Goal: Information Seeking & Learning: Learn about a topic

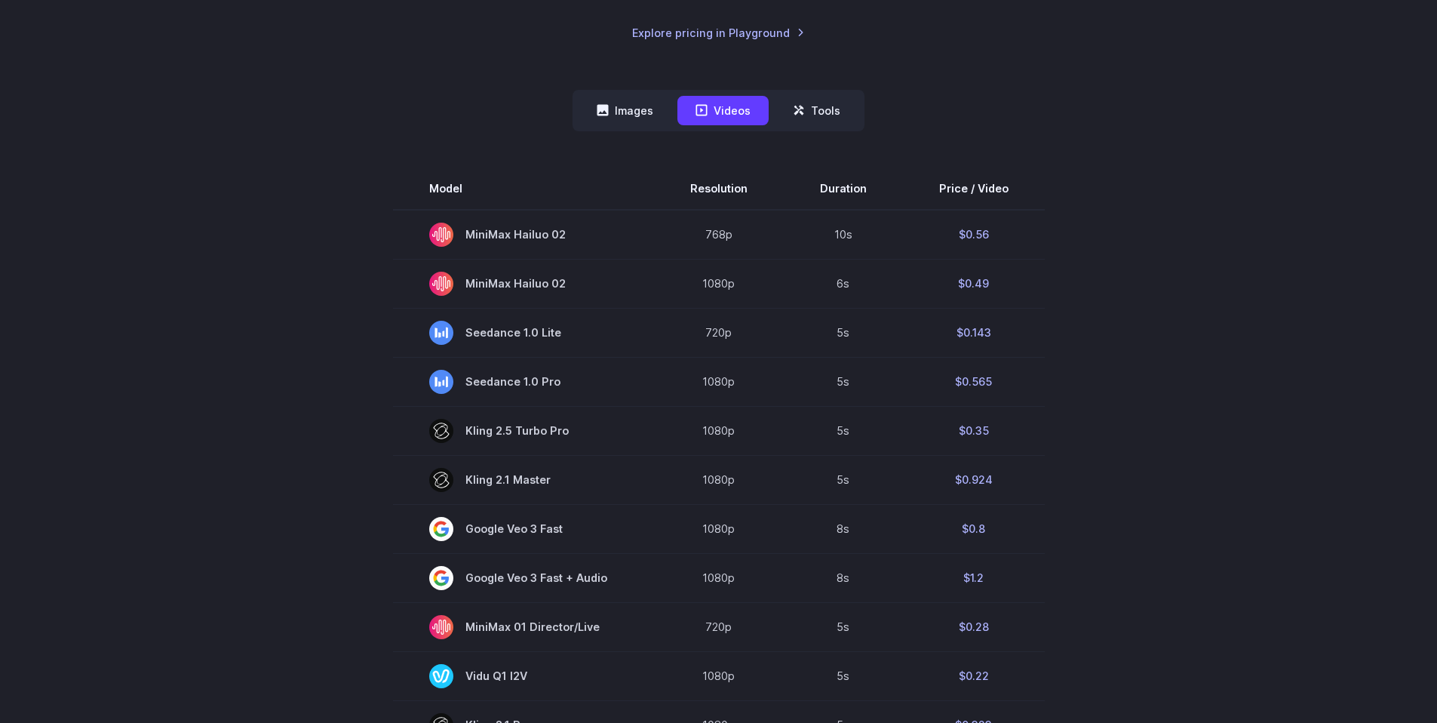
scroll to position [126, 0]
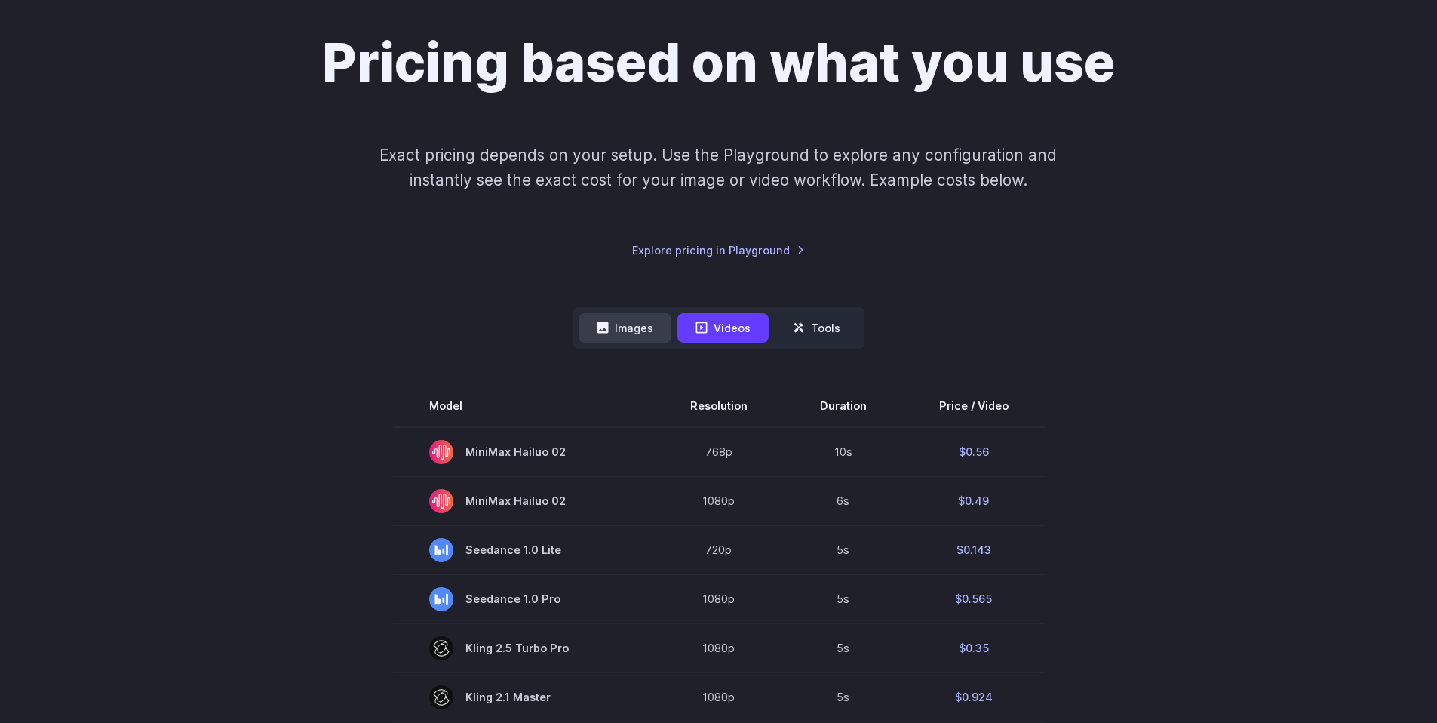
click at [645, 331] on button "Images" at bounding box center [625, 327] width 93 height 29
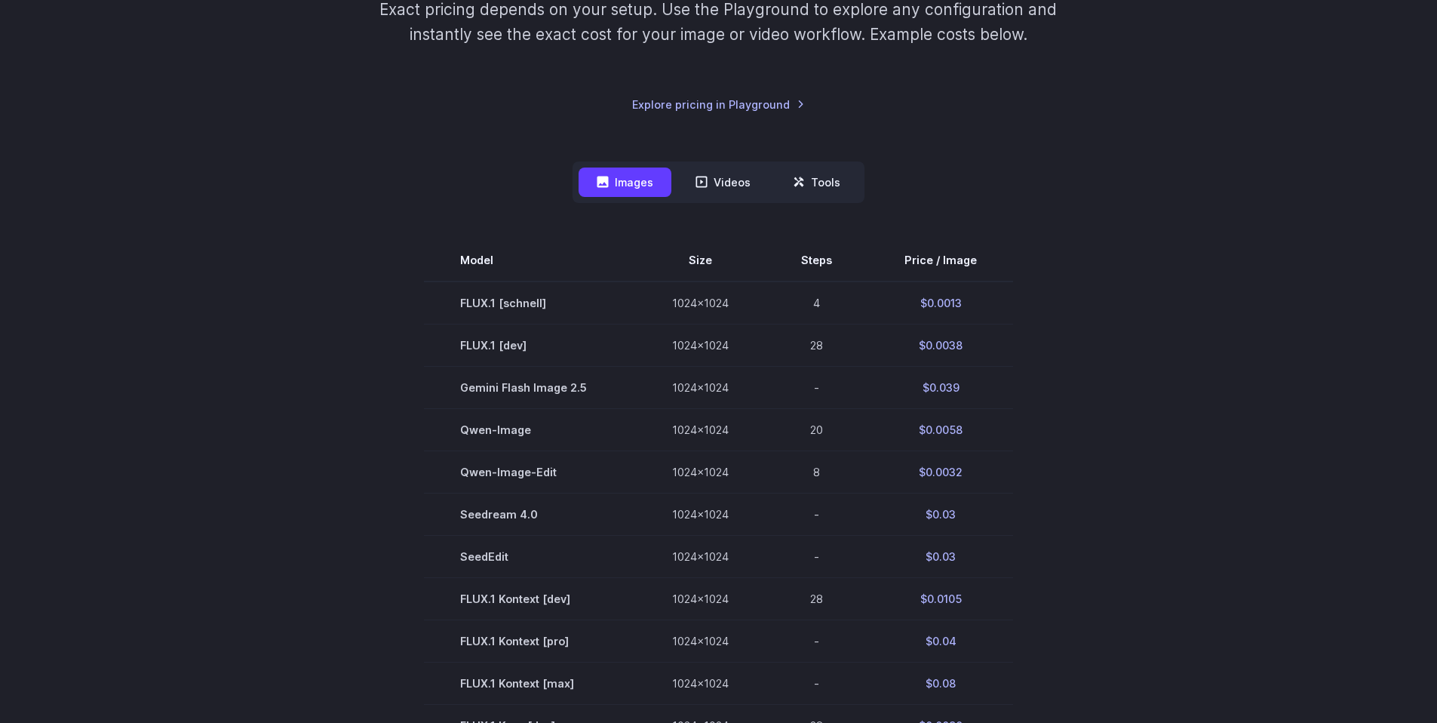
scroll to position [291, 0]
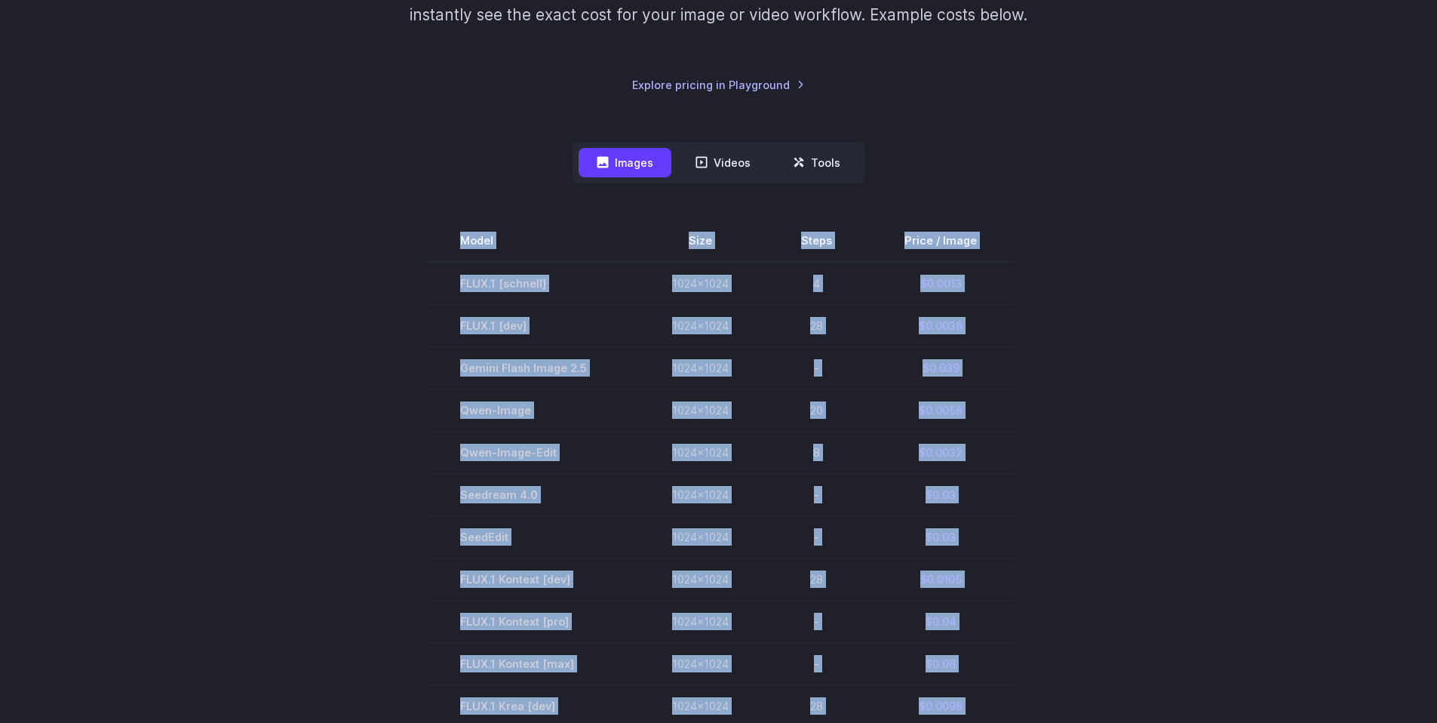
click at [153, 176] on div "Pricing based on what you use Exact pricing depends on your setup. Use the Play…" at bounding box center [718, 520] width 1437 height 1454
click at [134, 288] on div "Pricing based on what you use Exact pricing depends on your setup. Use the Play…" at bounding box center [718, 520] width 1437 height 1454
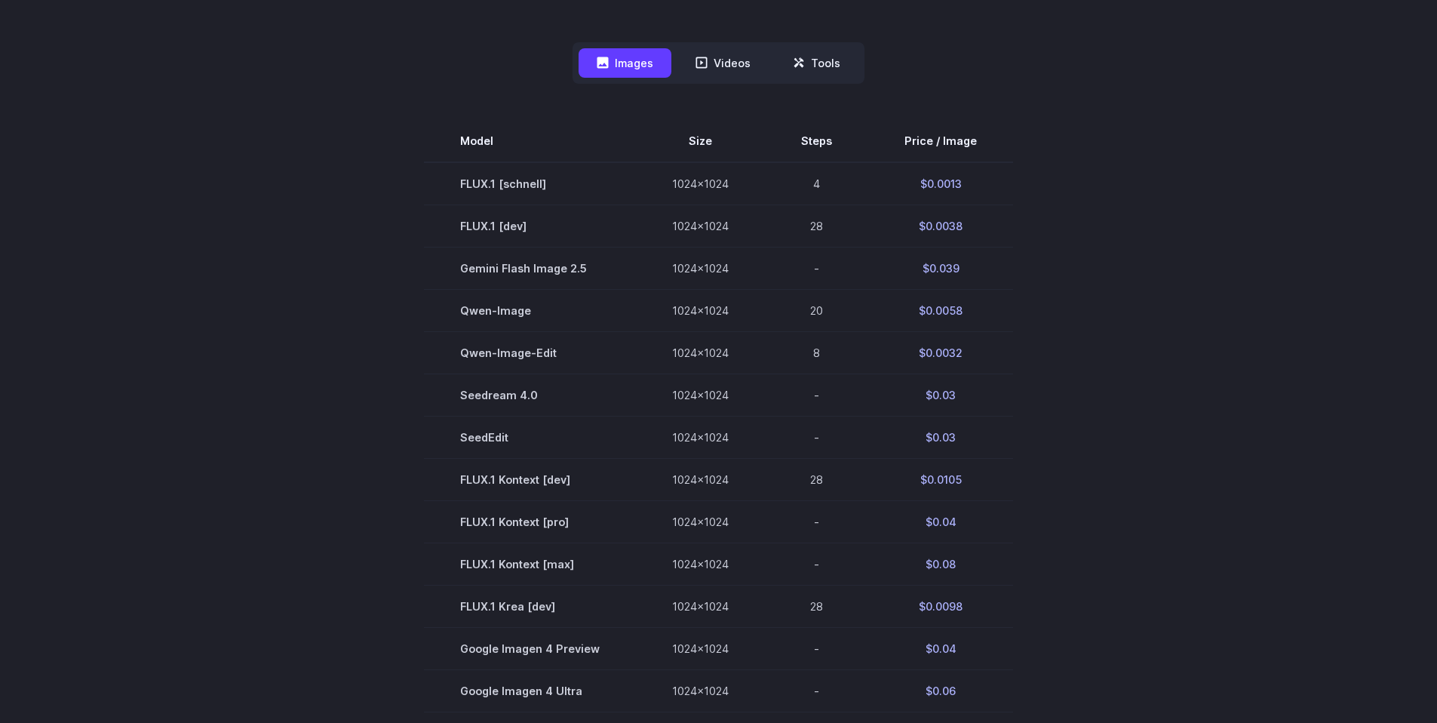
scroll to position [362, 0]
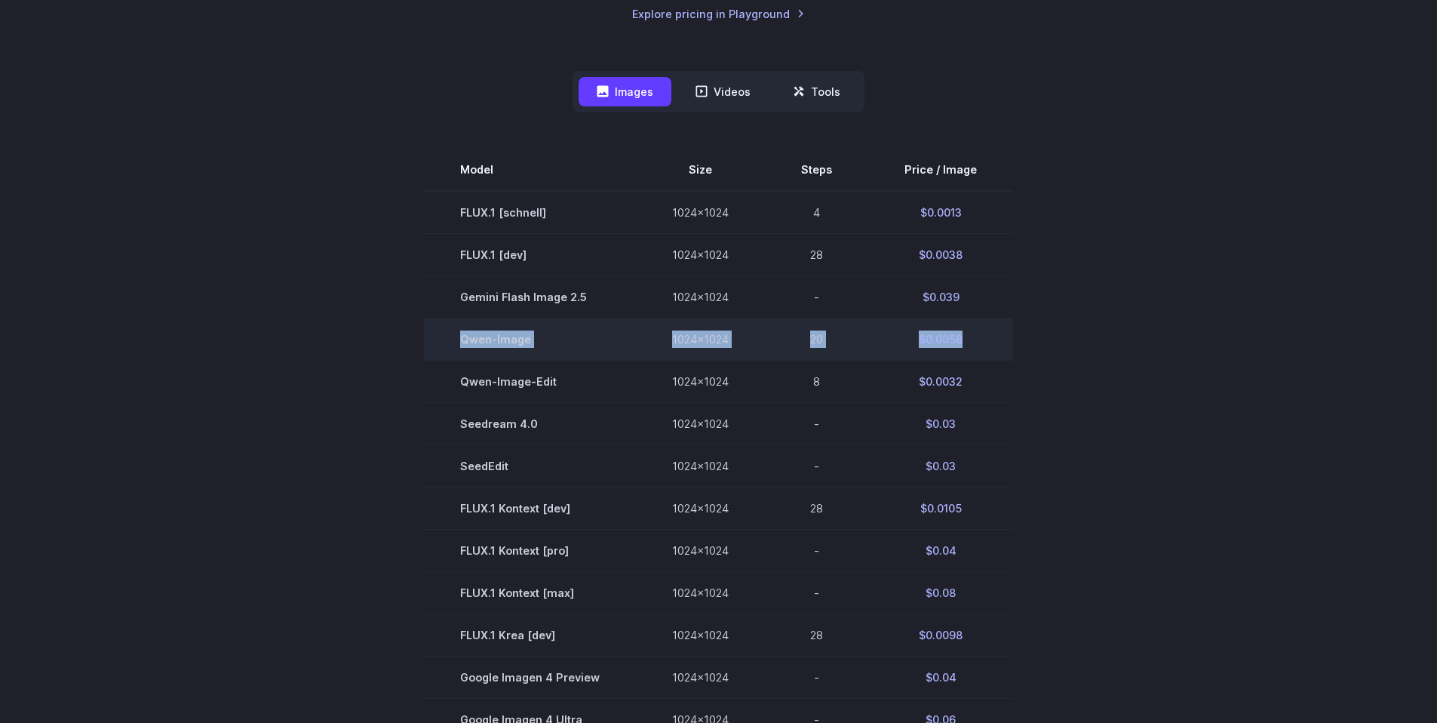
drag, startPoint x: 972, startPoint y: 344, endPoint x: 436, endPoint y: 333, distance: 535.8
click at [438, 333] on tr "[PERSON_NAME]-Image 1024x1024 20 $0.0058" at bounding box center [718, 339] width 589 height 42
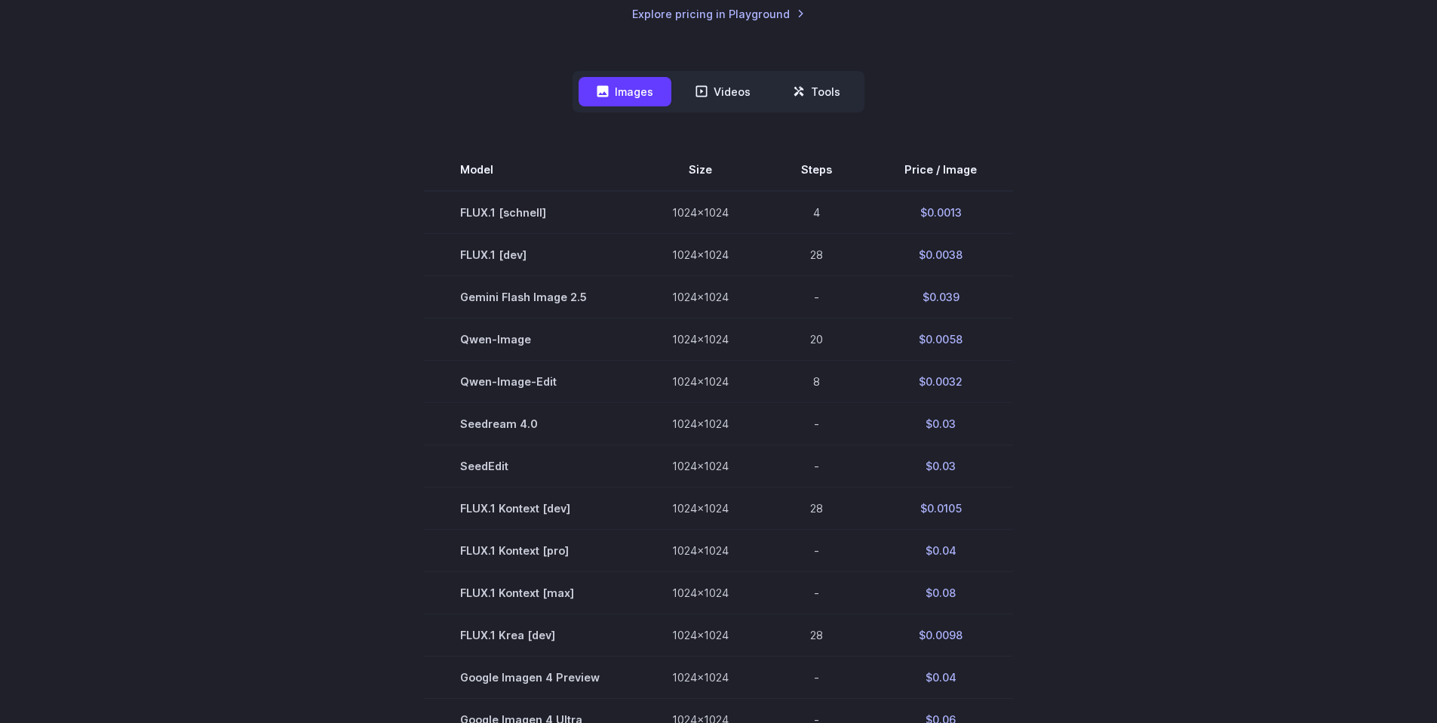
click at [331, 328] on section "Model Size Steps Price / Image FLUX.1 [schnell] 1024x1024 4 $0.0013 FLUX.1 [dev…" at bounding box center [719, 593] width 1050 height 888
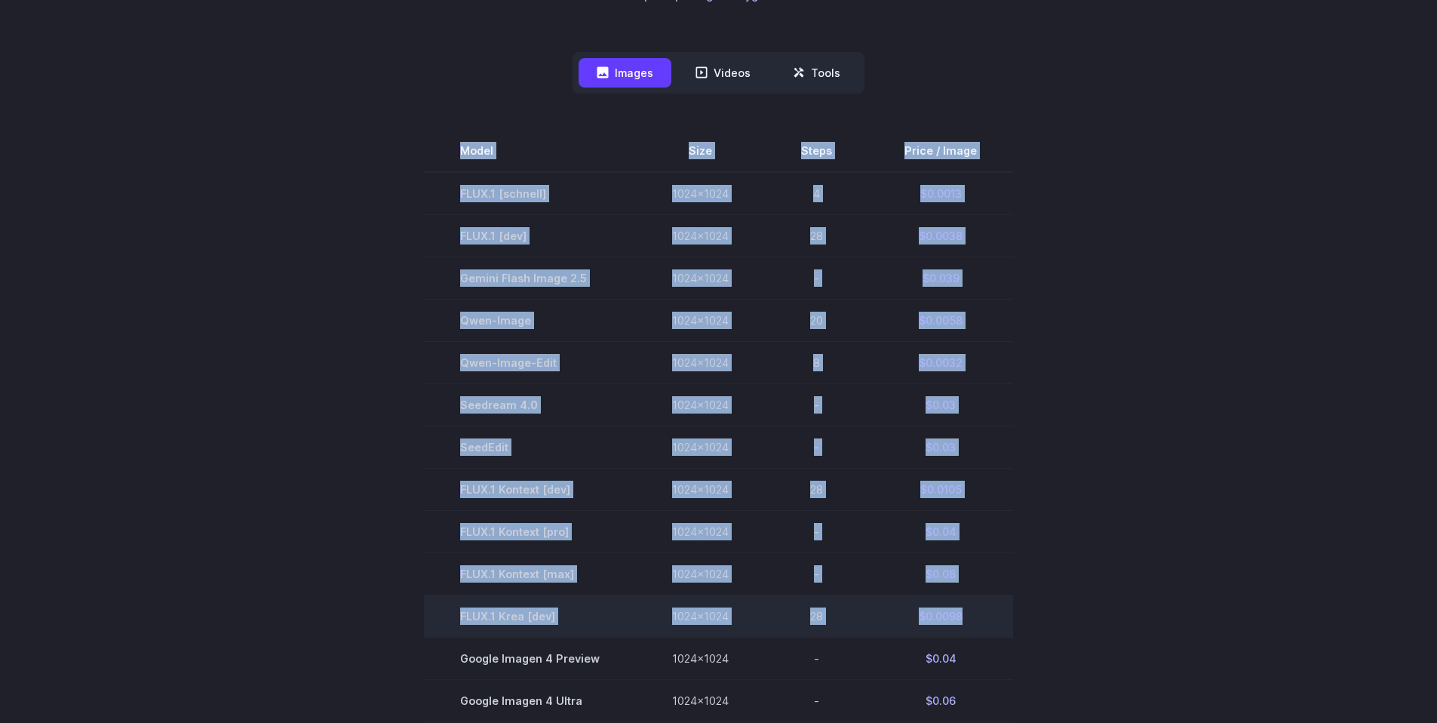
drag, startPoint x: 392, startPoint y: 192, endPoint x: 978, endPoint y: 624, distance: 727.9
click at [978, 624] on section "Model Size Steps Price / Image FLUX.1 [schnell] 1024x1024 4 $0.0013 FLUX.1 [dev…" at bounding box center [719, 574] width 1050 height 888
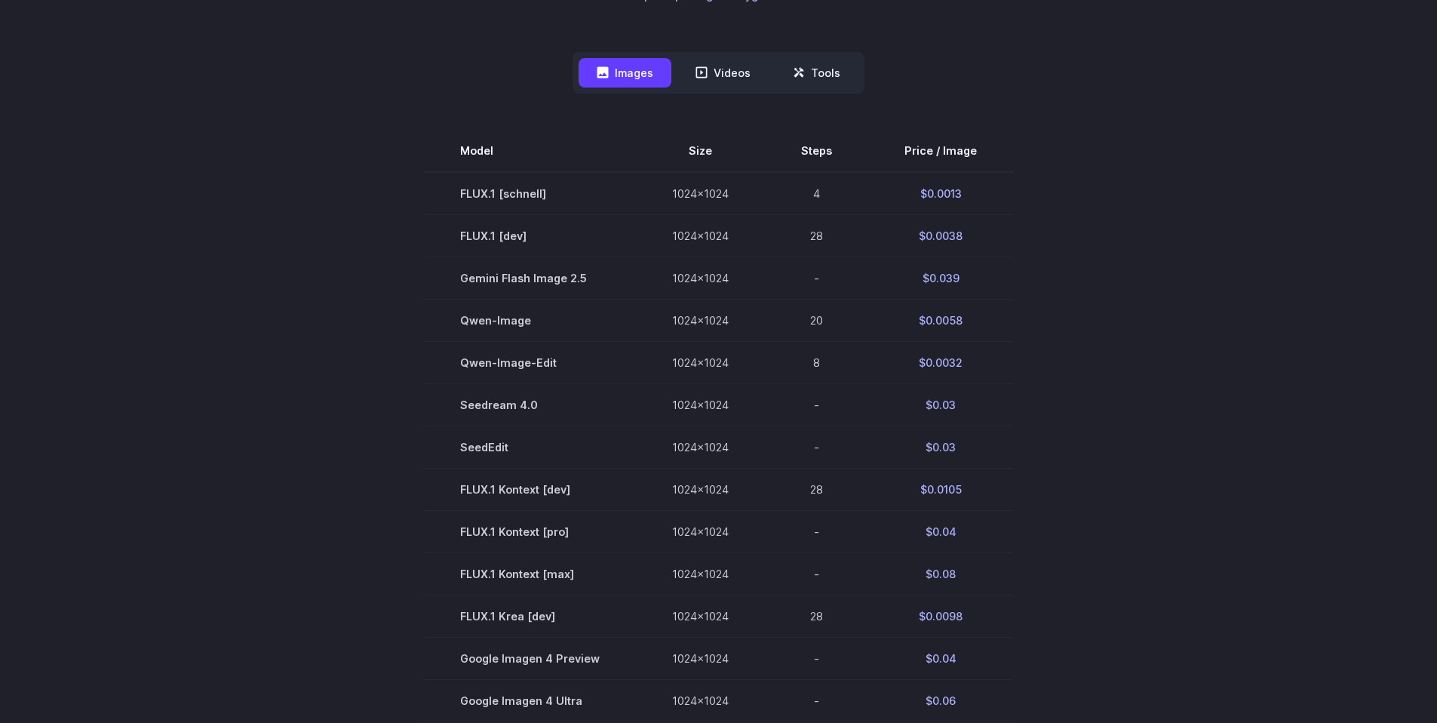
click at [1074, 591] on section "Model Size Steps Price / Image FLUX.1 [schnell] 1024x1024 4 $0.0013 FLUX.1 [dev…" at bounding box center [719, 574] width 1050 height 888
drag, startPoint x: 1114, startPoint y: 620, endPoint x: 327, endPoint y: 112, distance: 936.9
click at [327, 112] on div "Model Size Steps Price / Image FLUX.1 [[PERSON_NAME]] 1024x1024 4 $0.0013 FLUX.…" at bounding box center [719, 556] width 1050 height 924
click at [326, 112] on div "Model Size Steps Price / Image FLUX.1 [[PERSON_NAME]] 1024x1024 4 $0.0013 FLUX.…" at bounding box center [719, 556] width 1050 height 924
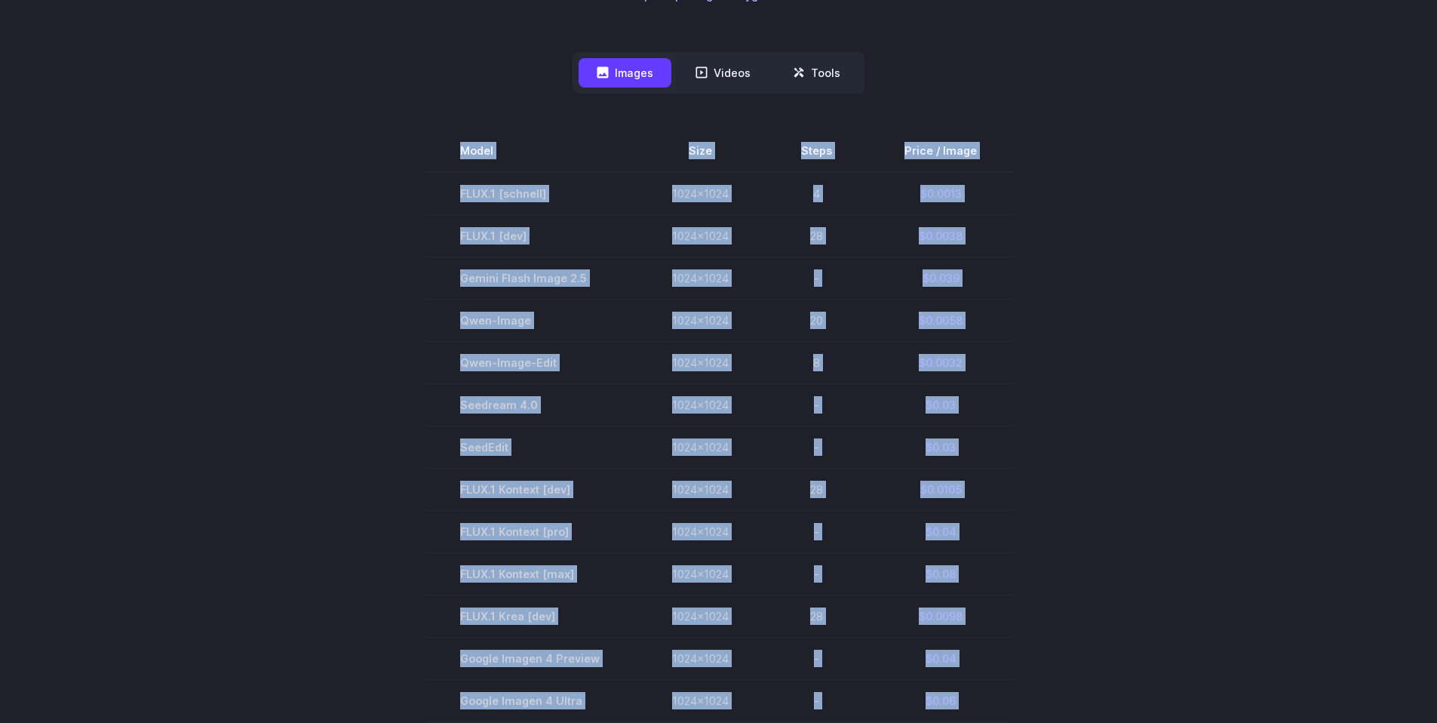
drag, startPoint x: 326, startPoint y: 112, endPoint x: 1014, endPoint y: 603, distance: 845.3
click at [1014, 603] on div "Model Size Steps Price / Image FLUX.1 [[PERSON_NAME]] 1024x1024 4 $0.0013 FLUX.…" at bounding box center [719, 556] width 1050 height 924
click at [1145, 545] on section "Model Size Steps Price / Image FLUX.1 [schnell] 1024x1024 4 $0.0013 FLUX.1 [dev…" at bounding box center [719, 574] width 1050 height 888
click at [1108, 138] on section "Model Size Steps Price / Image FLUX.1 [schnell] 1024x1024 4 $0.0013 FLUX.1 [dev…" at bounding box center [719, 574] width 1050 height 888
